Goal: Find specific page/section: Find specific page/section

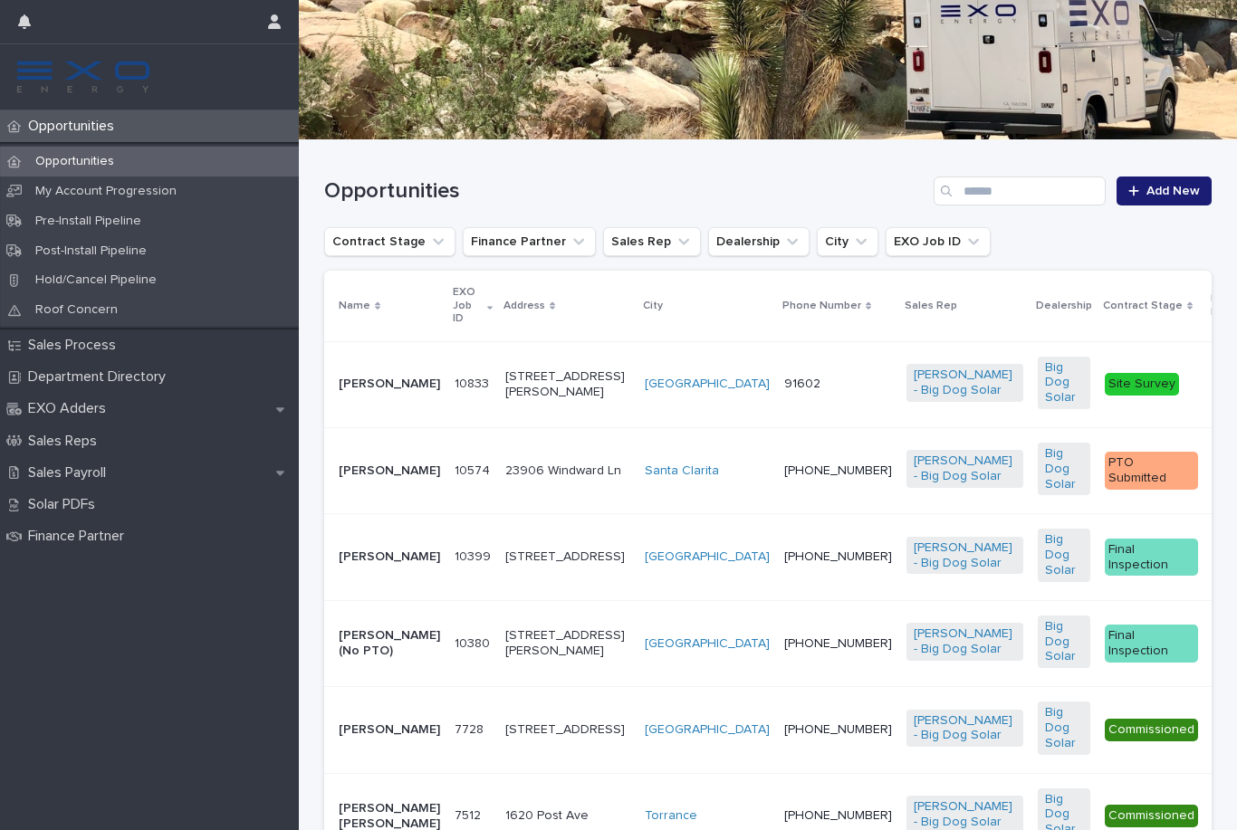
scroll to position [264, 0]
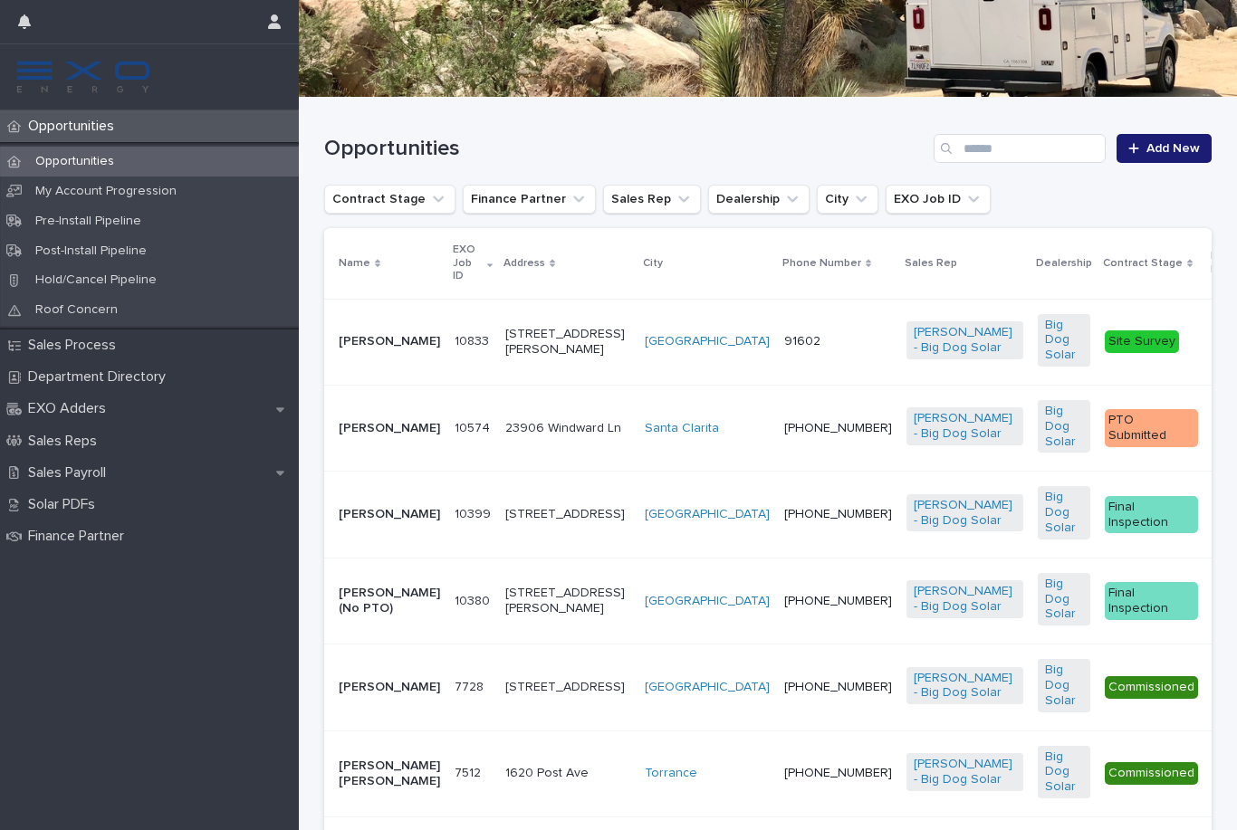
click at [392, 436] on p "[PERSON_NAME]" at bounding box center [389, 428] width 101 height 15
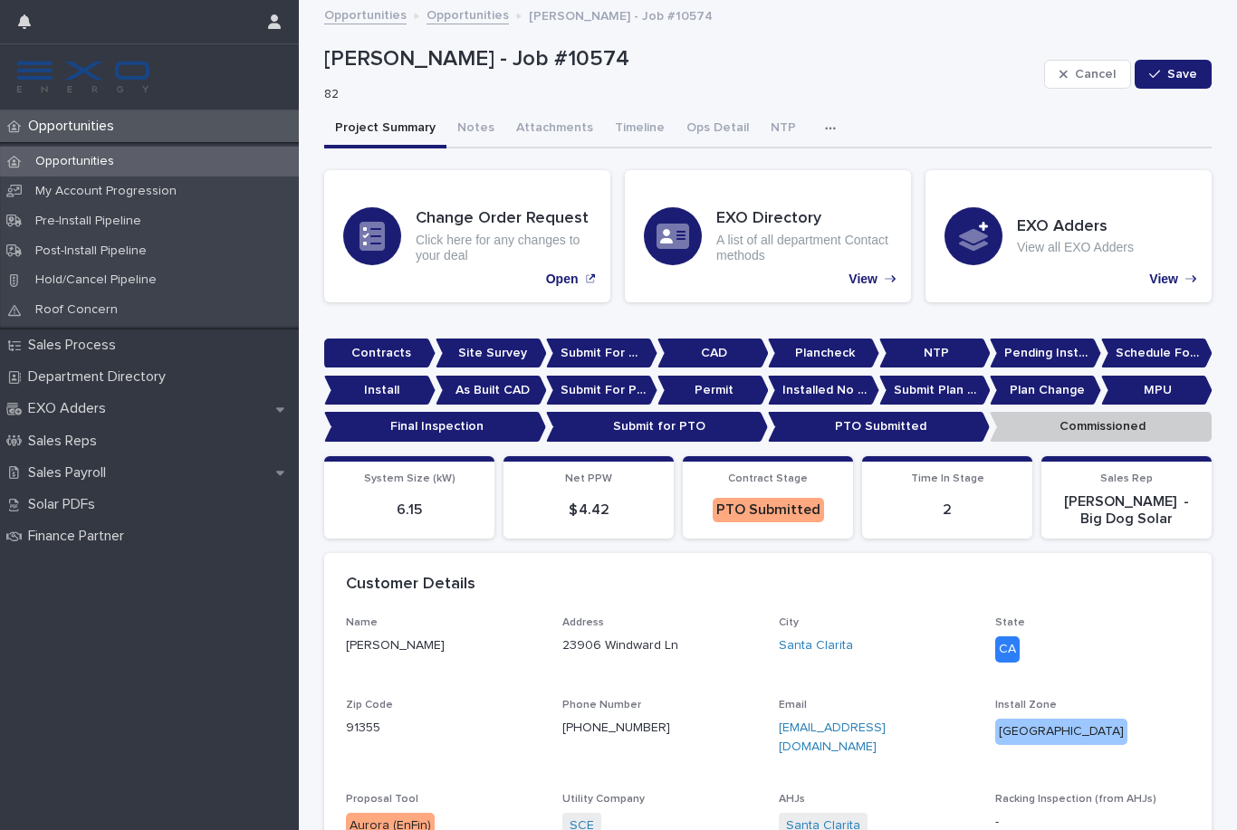
click at [122, 123] on p "Opportunities" at bounding box center [75, 126] width 108 height 17
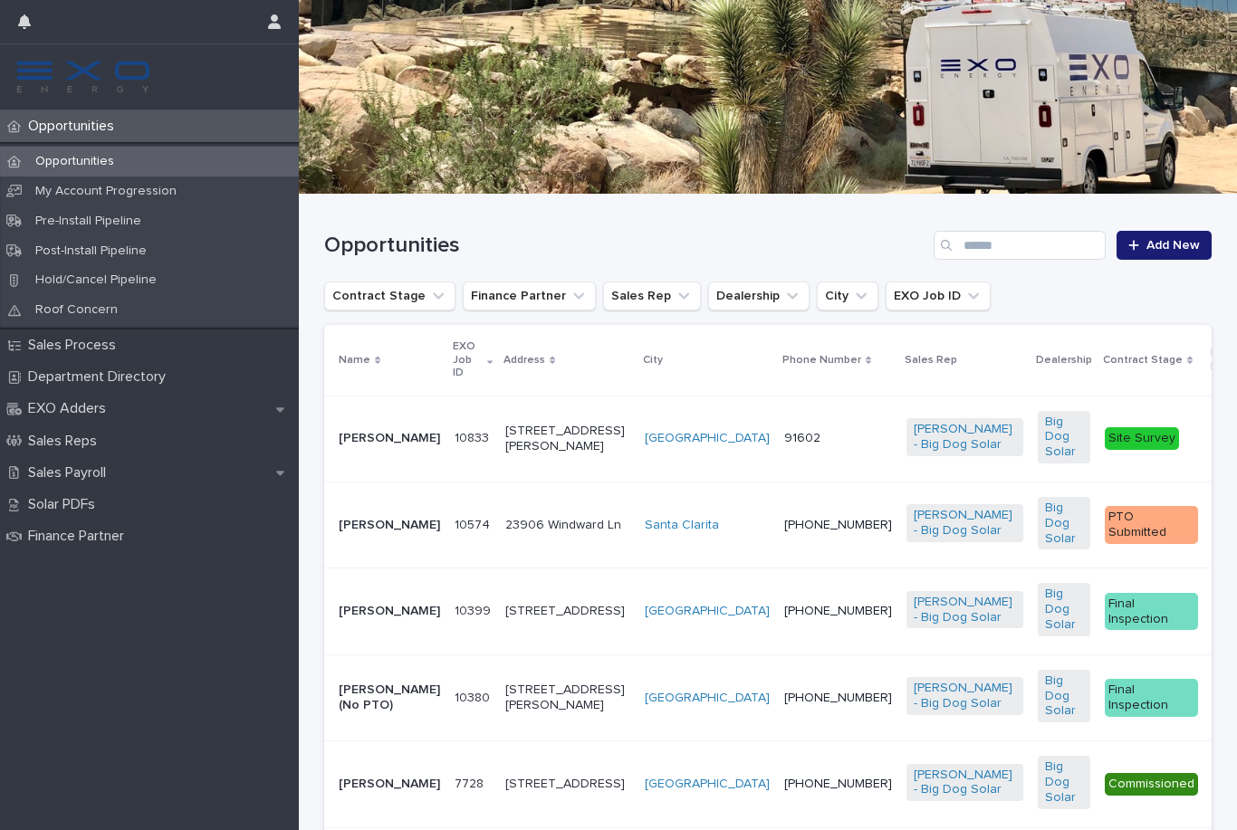
scroll to position [179, 0]
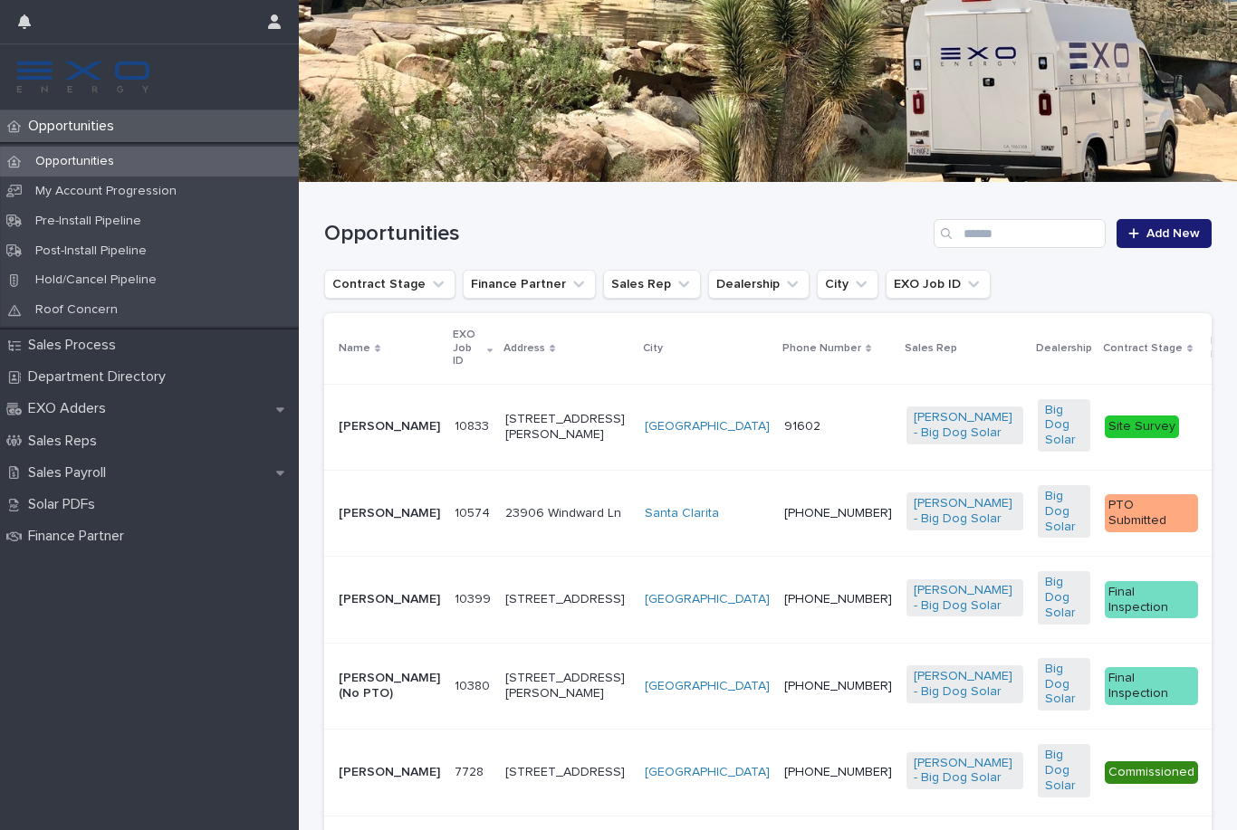
click at [394, 422] on p "[PERSON_NAME]" at bounding box center [389, 426] width 101 height 15
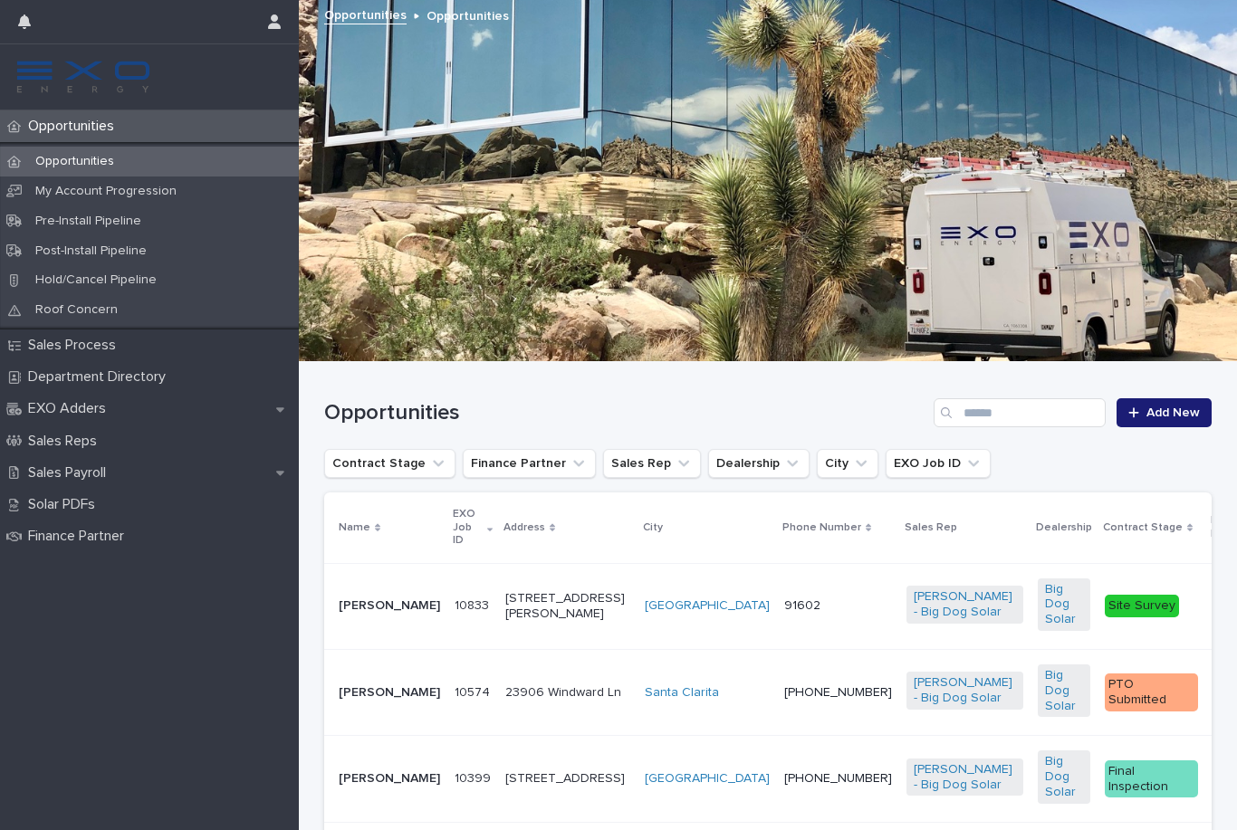
click at [376, 698] on p "[PERSON_NAME]" at bounding box center [389, 692] width 101 height 15
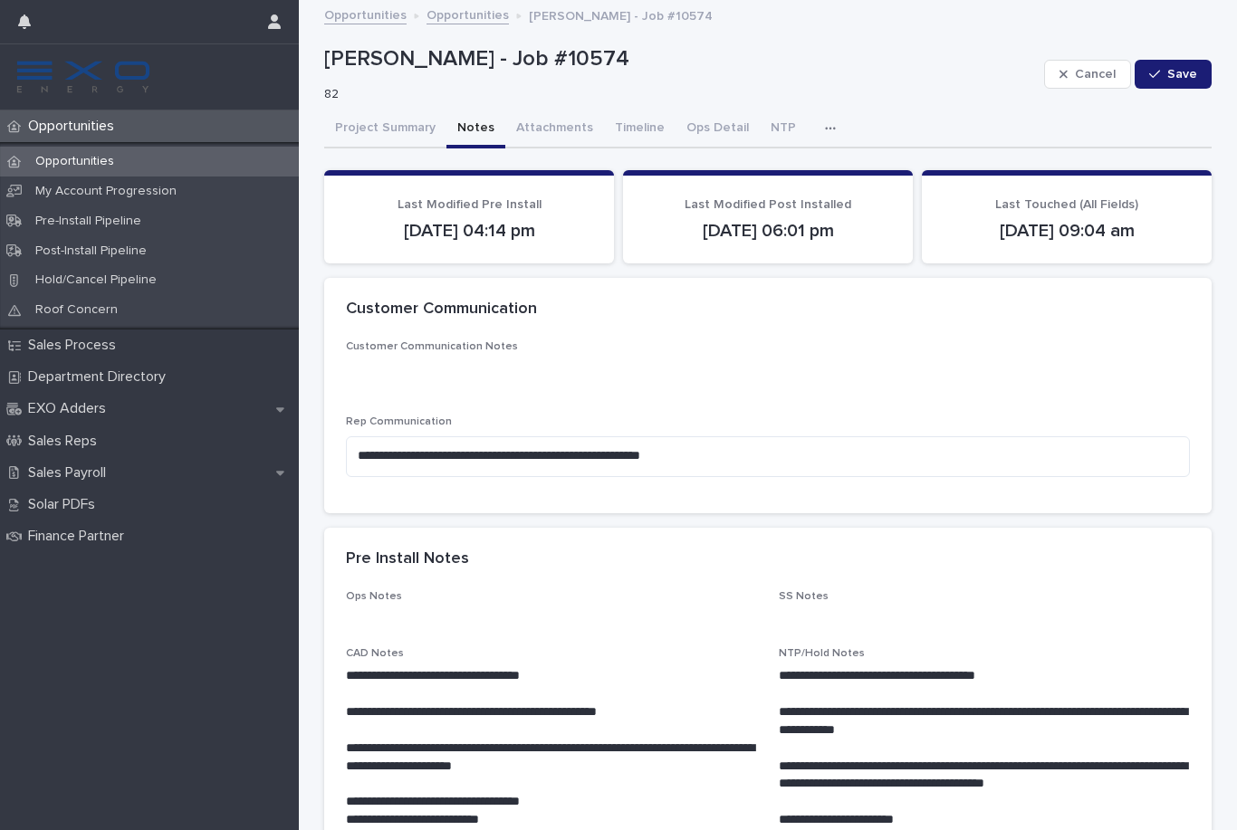
click at [471, 134] on button "Notes" at bounding box center [475, 129] width 59 height 38
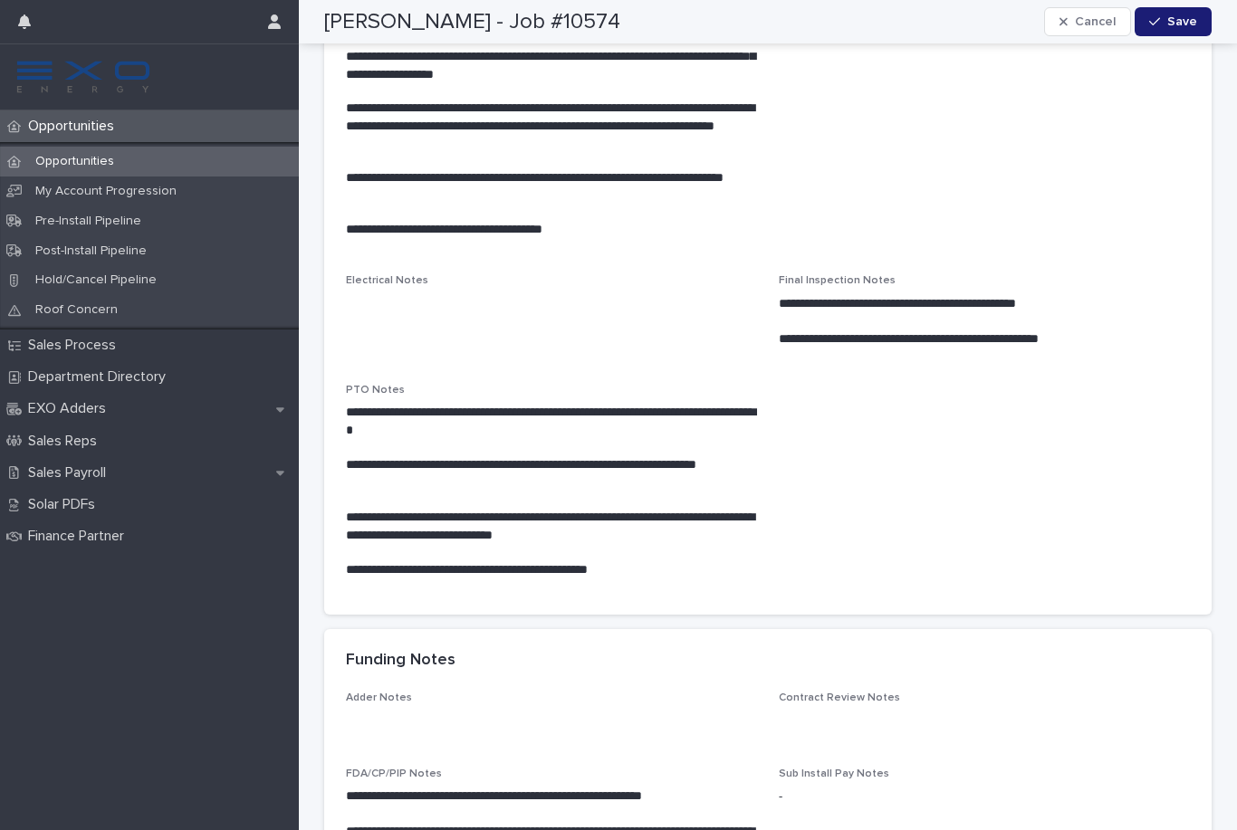
scroll to position [1660, 0]
